Goal: Task Accomplishment & Management: Complete application form

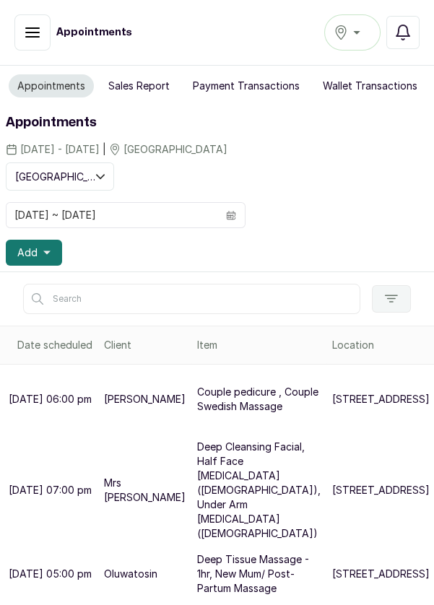
click at [360, 32] on div "[GEOGRAPHIC_DATA]" at bounding box center [352, 32] width 38 height 17
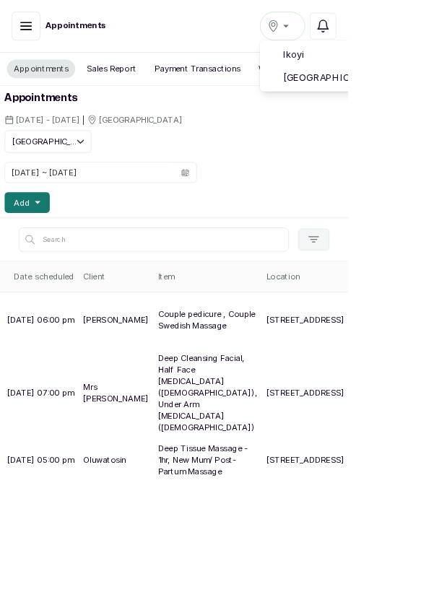
click at [383, 71] on span "Ikoyi" at bounding box center [441, 67] width 176 height 17
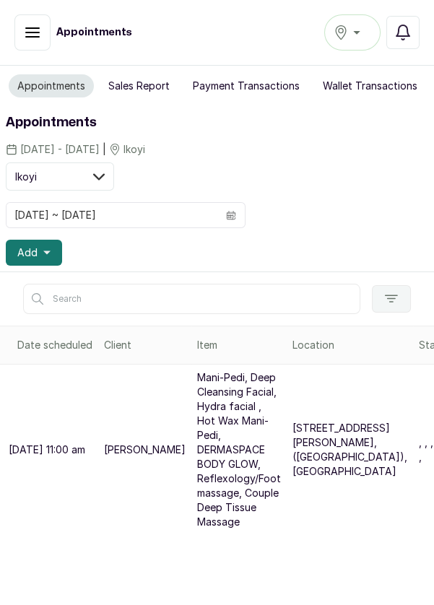
click at [364, 32] on div "Ikoyi" at bounding box center [352, 32] width 38 height 17
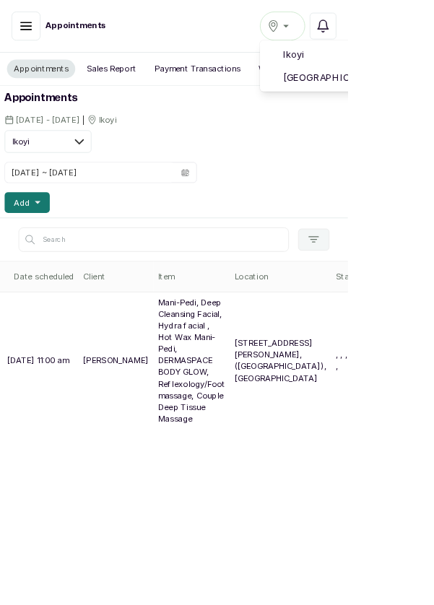
click at [433, 93] on span "[GEOGRAPHIC_DATA]" at bounding box center [441, 96] width 176 height 17
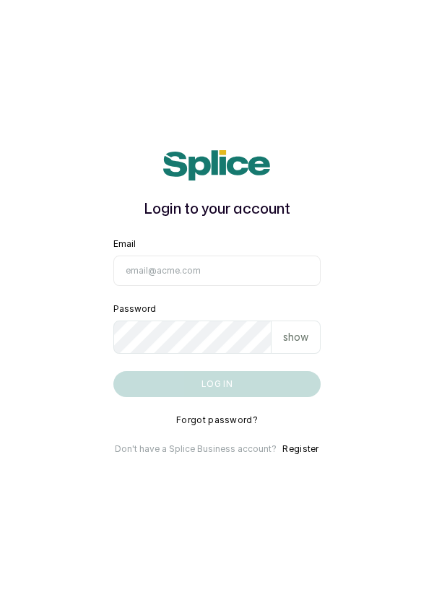
click at [259, 286] on input "Email" at bounding box center [217, 270] width 208 height 30
type input "[EMAIL_ADDRESS][DOMAIN_NAME]"
click at [113, 371] on button "Log in" at bounding box center [217, 384] width 208 height 26
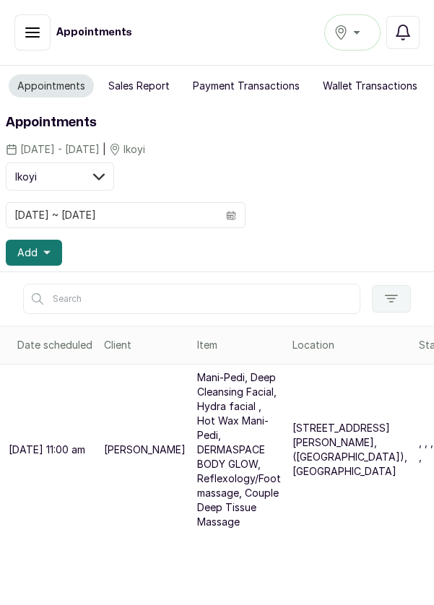
click at [370, 30] on div "Ikoyi" at bounding box center [352, 32] width 38 height 17
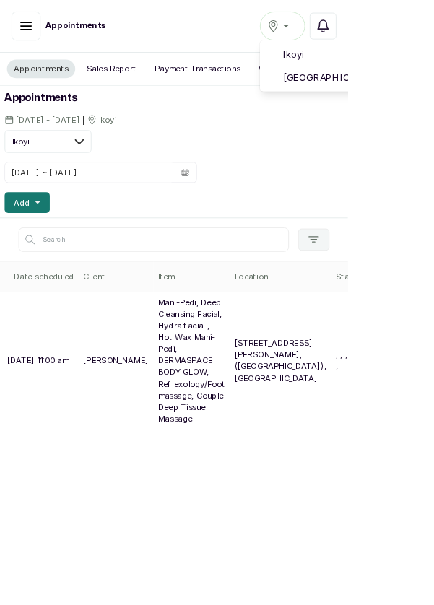
click at [433, 92] on span "Victoria Island" at bounding box center [441, 96] width 176 height 17
